Goal: Task Accomplishment & Management: Manage account settings

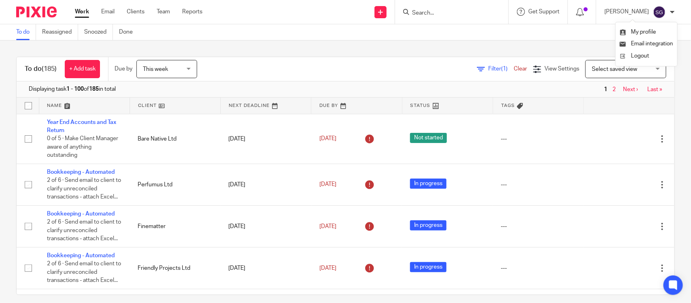
drag, startPoint x: 566, startPoint y: 62, endPoint x: 576, endPoint y: 53, distance: 13.8
click at [576, 53] on div "To do (185) + Add task Due by This week This week [DATE] [DATE] This week Next …" at bounding box center [345, 172] width 691 height 262
click at [671, 17] on div "[PERSON_NAME]" at bounding box center [640, 12] width 70 height 13
click at [650, 43] on span "Email integration" at bounding box center [652, 44] width 42 height 6
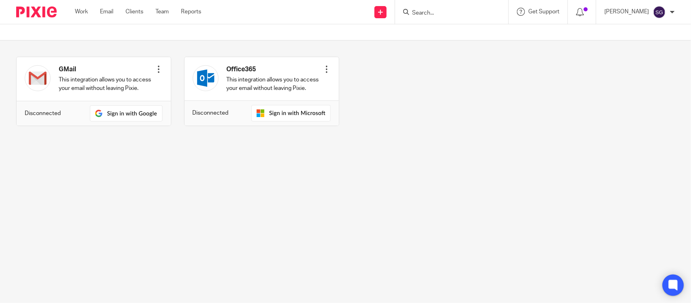
click at [679, 288] on icon at bounding box center [673, 285] width 13 height 13
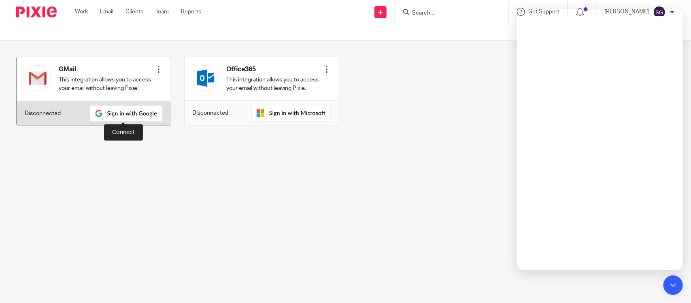
click at [127, 111] on img at bounding box center [126, 113] width 73 height 16
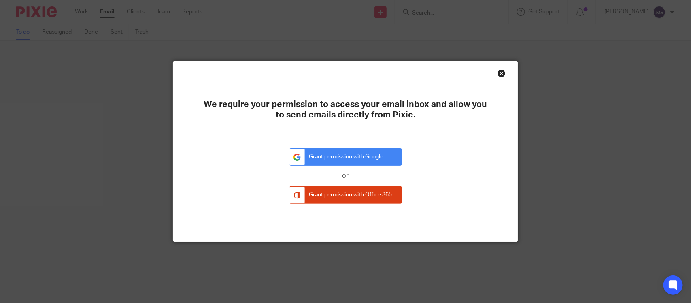
click at [499, 76] on div "Close this dialog window" at bounding box center [502, 73] width 8 height 8
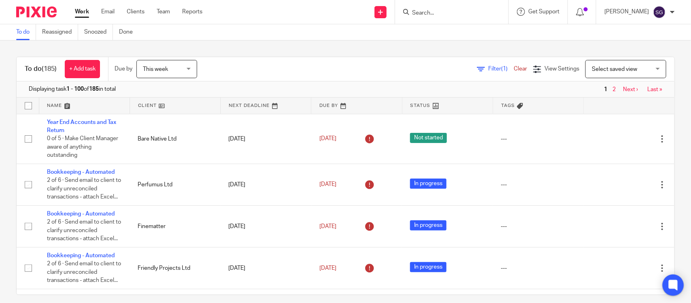
click at [677, 282] on icon at bounding box center [673, 285] width 9 height 11
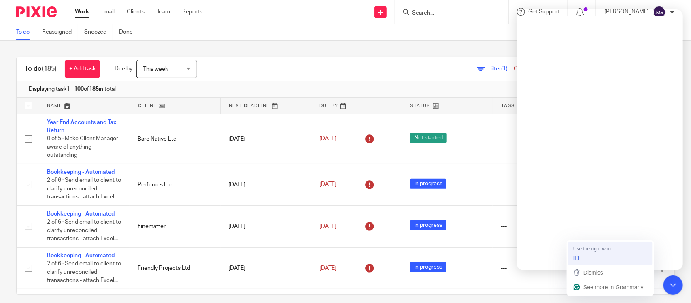
click at [583, 254] on div "ID" at bounding box center [611, 258] width 78 height 13
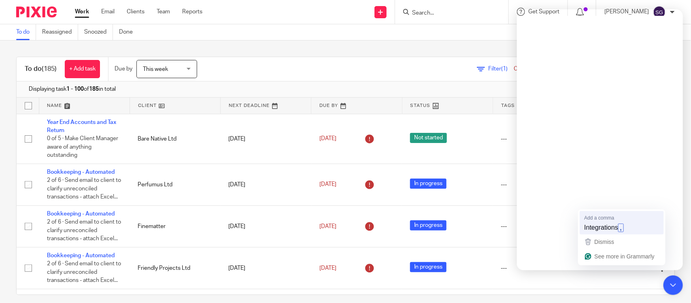
click at [611, 222] on div "Integrations ," at bounding box center [622, 228] width 78 height 13
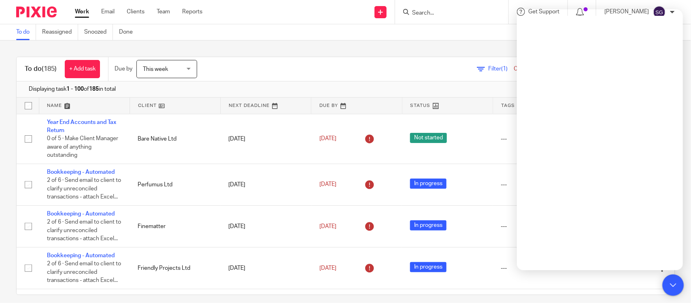
click at [667, 284] on icon at bounding box center [673, 285] width 13 height 13
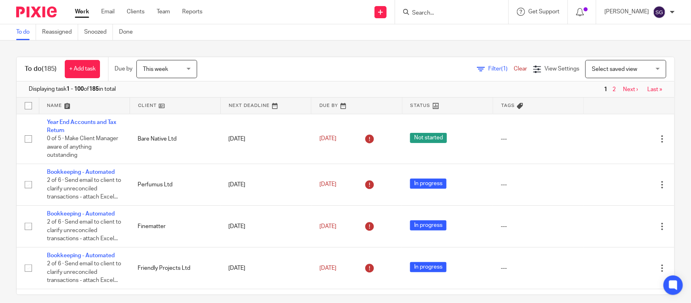
click at [669, 11] on div "[PERSON_NAME]" at bounding box center [640, 12] width 70 height 13
click at [663, 44] on span "Email integration" at bounding box center [652, 44] width 42 height 6
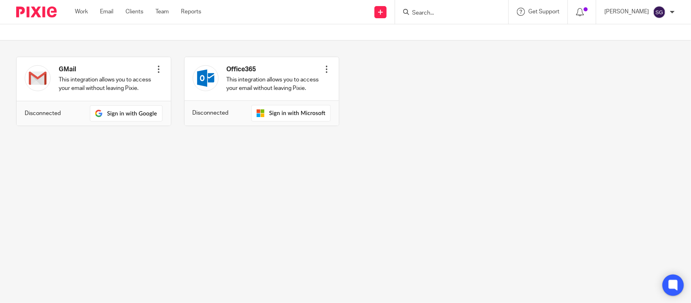
click at [673, 281] on icon at bounding box center [673, 285] width 9 height 11
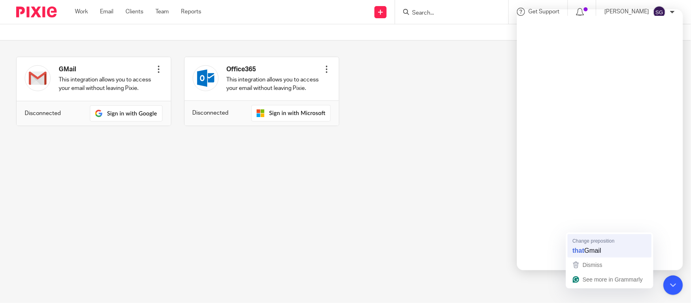
click at [607, 242] on span "Change preposition" at bounding box center [594, 241] width 42 height 8
